Goal: Information Seeking & Learning: Learn about a topic

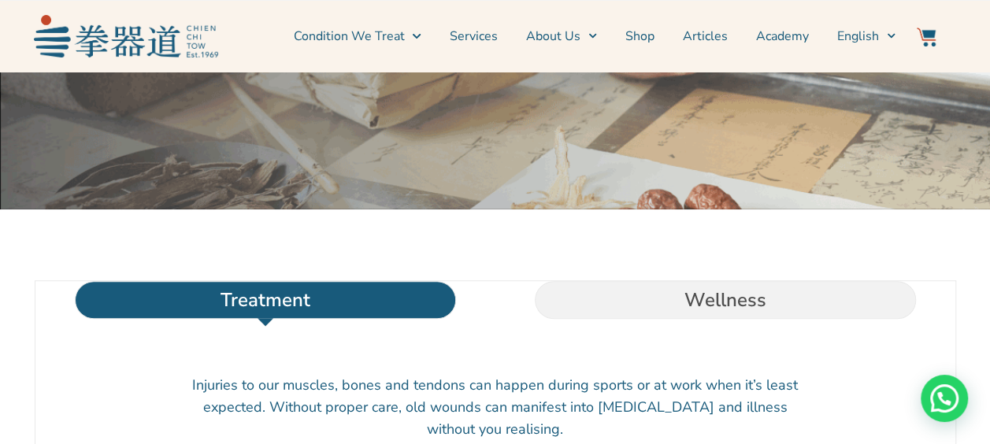
scroll to position [339, 0]
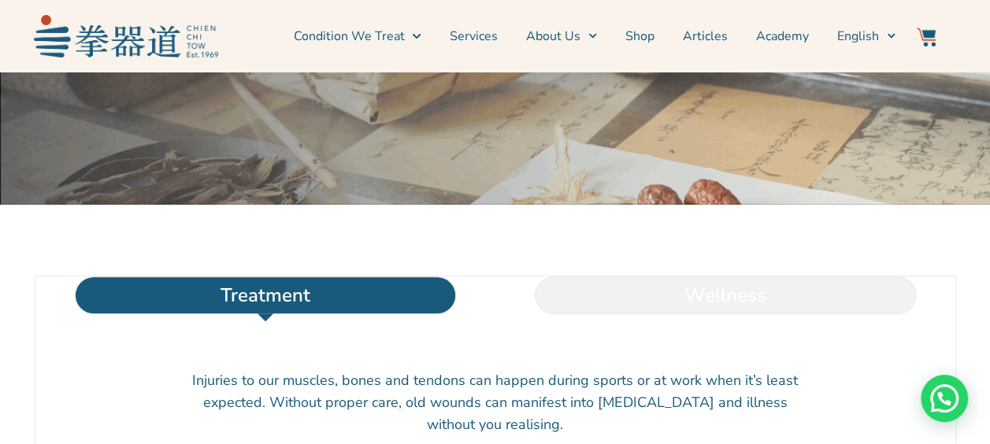
click at [599, 314] on li "Wellness" at bounding box center [725, 295] width 460 height 38
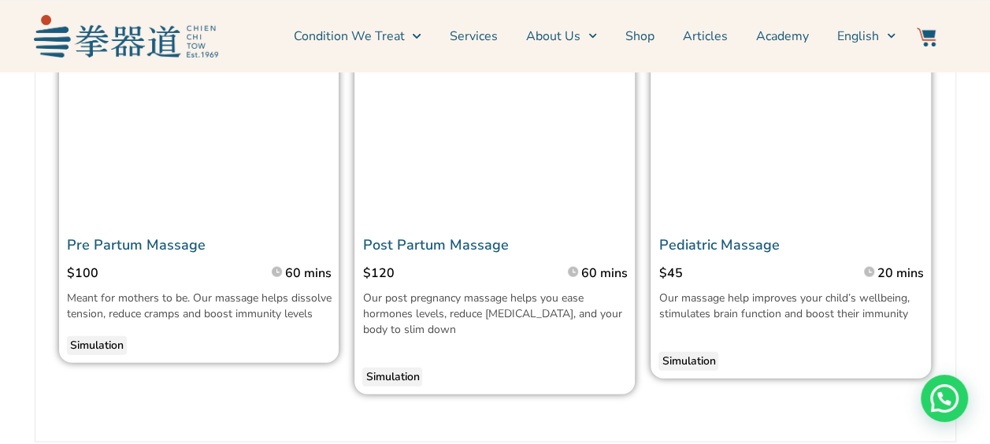
scroll to position [1581, 0]
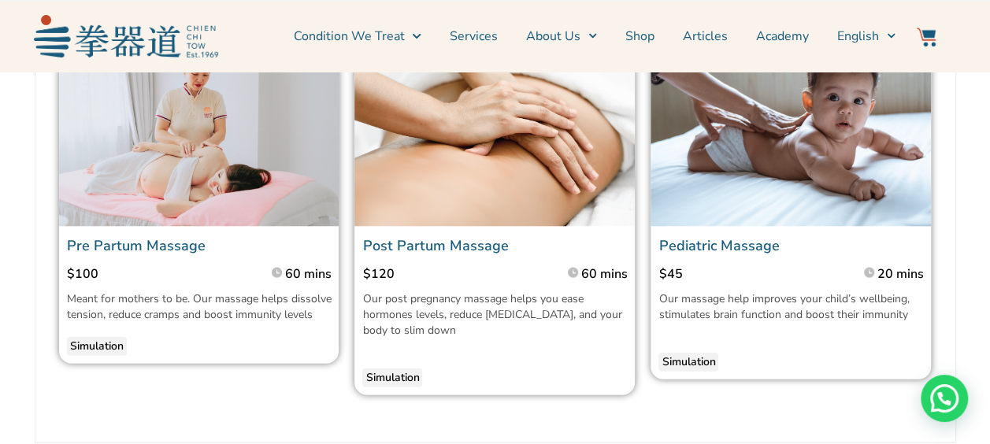
click at [124, 226] on img at bounding box center [199, 132] width 280 height 187
click at [127, 255] on link "Pre Partum Massage" at bounding box center [136, 245] width 139 height 19
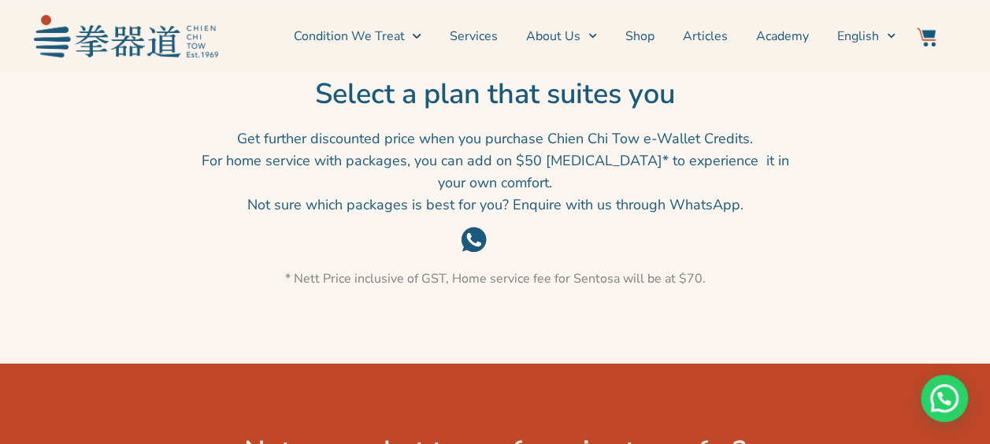
scroll to position [2290, 0]
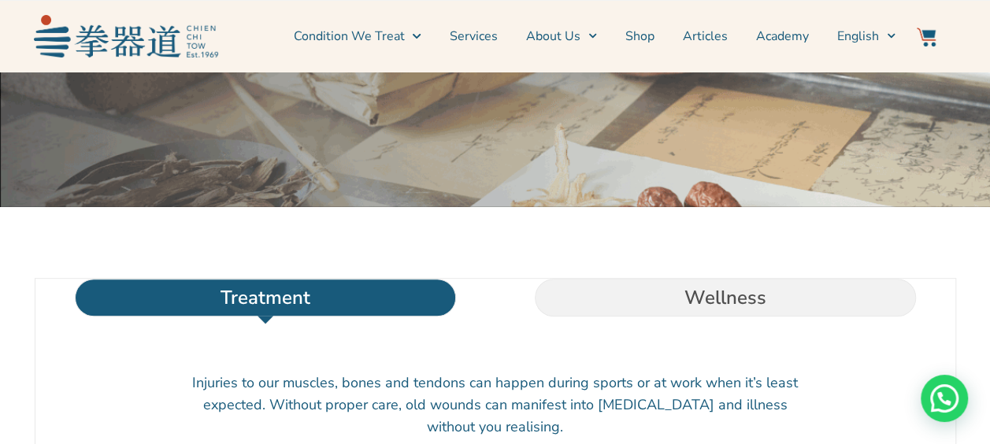
scroll to position [337, 0]
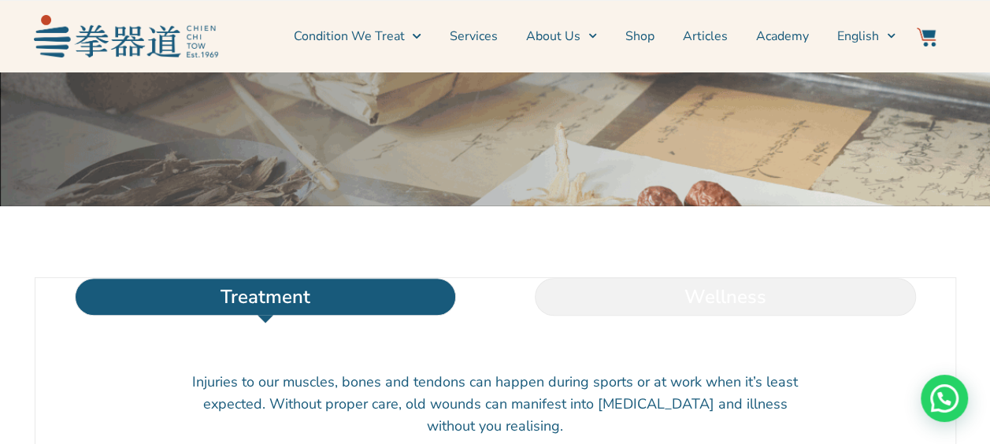
drag, startPoint x: 705, startPoint y: 354, endPoint x: 690, endPoint y: 336, distance: 22.9
click at [690, 316] on li "Wellness" at bounding box center [725, 297] width 460 height 38
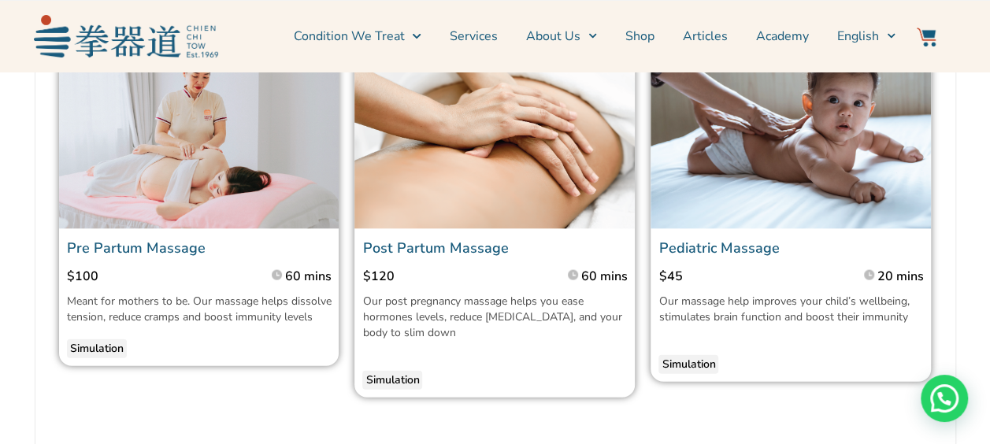
scroll to position [1593, 0]
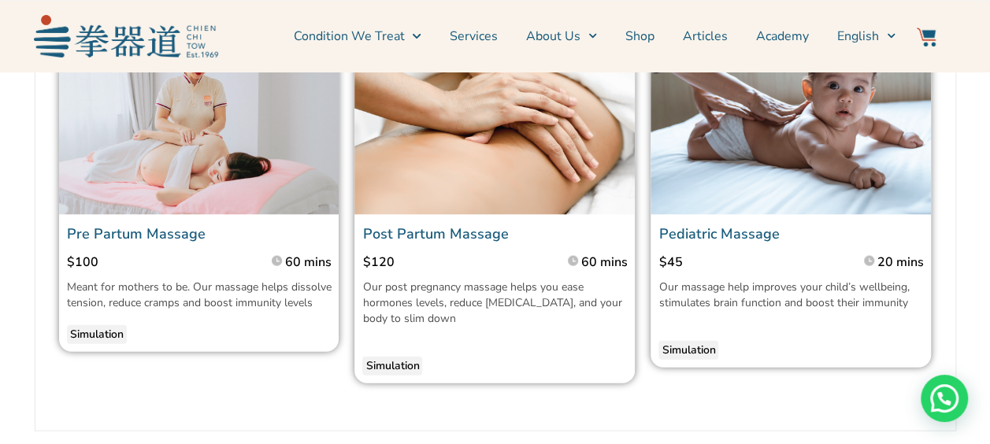
click at [729, 243] on link "Pediatric Massage" at bounding box center [718, 233] width 120 height 19
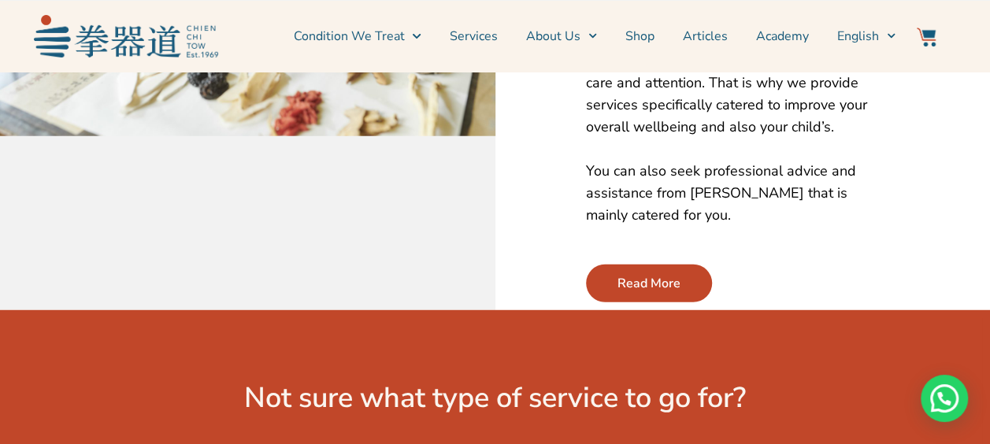
scroll to position [2017, 0]
click at [664, 274] on span "Read More" at bounding box center [648, 283] width 63 height 19
